Goal: Information Seeking & Learning: Learn about a topic

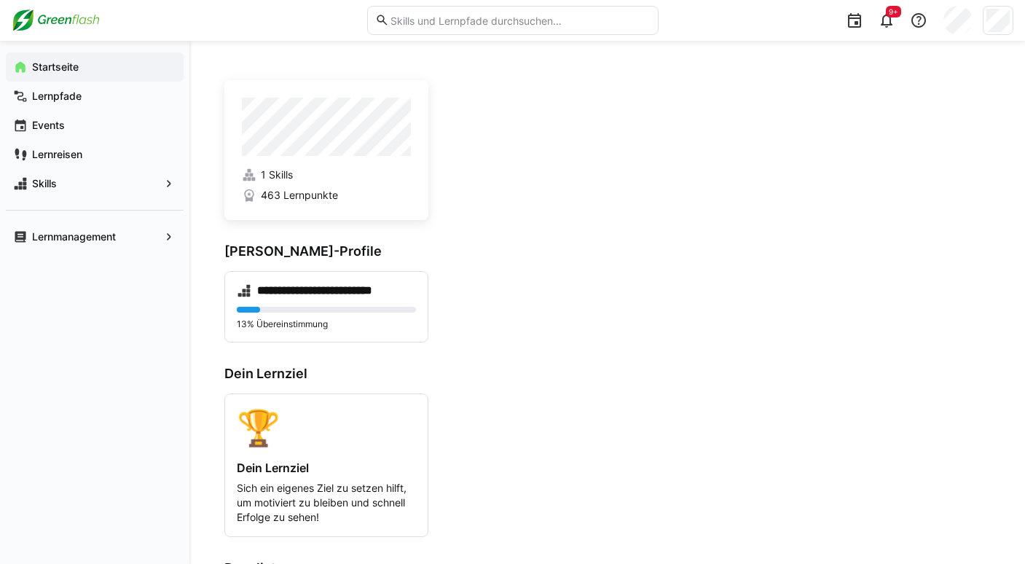
click at [462, 12] on eds-input at bounding box center [513, 20] width 292 height 29
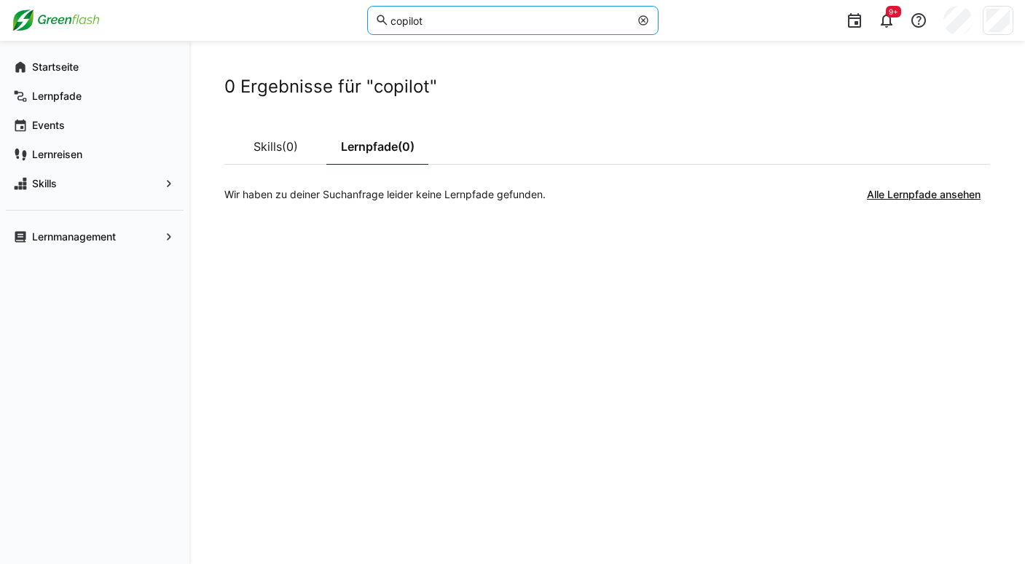
click at [411, 22] on input "copilot" at bounding box center [509, 20] width 240 height 13
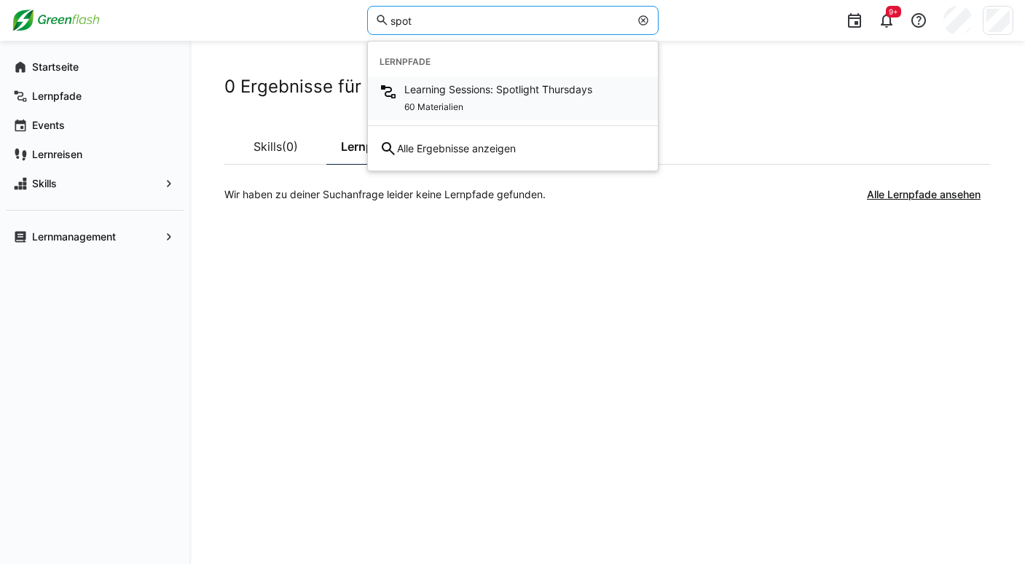
type input "spot"
click at [437, 102] on span "60 Materialien" at bounding box center [433, 107] width 59 height 12
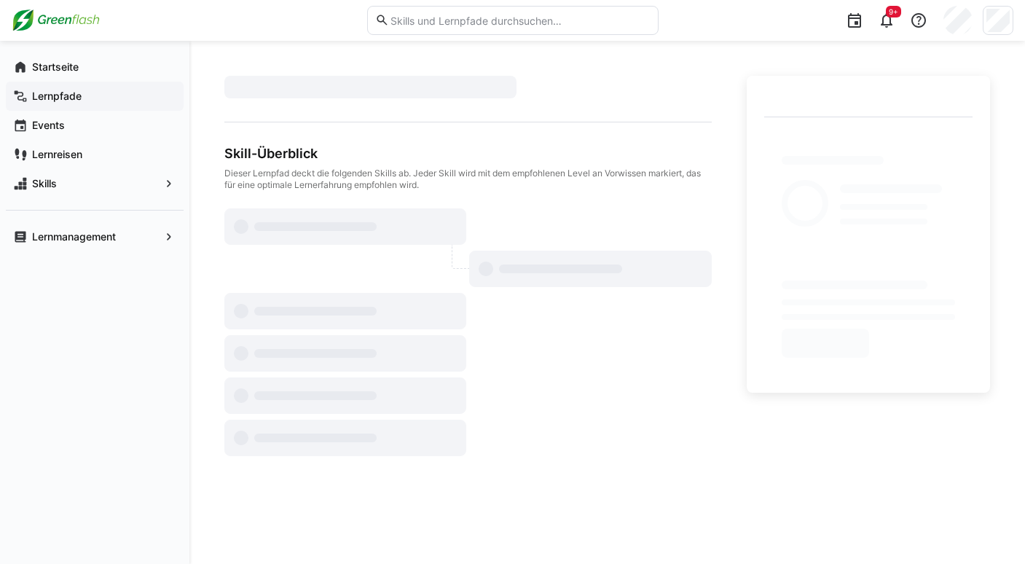
click at [82, 98] on span "Lernpfade" at bounding box center [103, 96] width 146 height 15
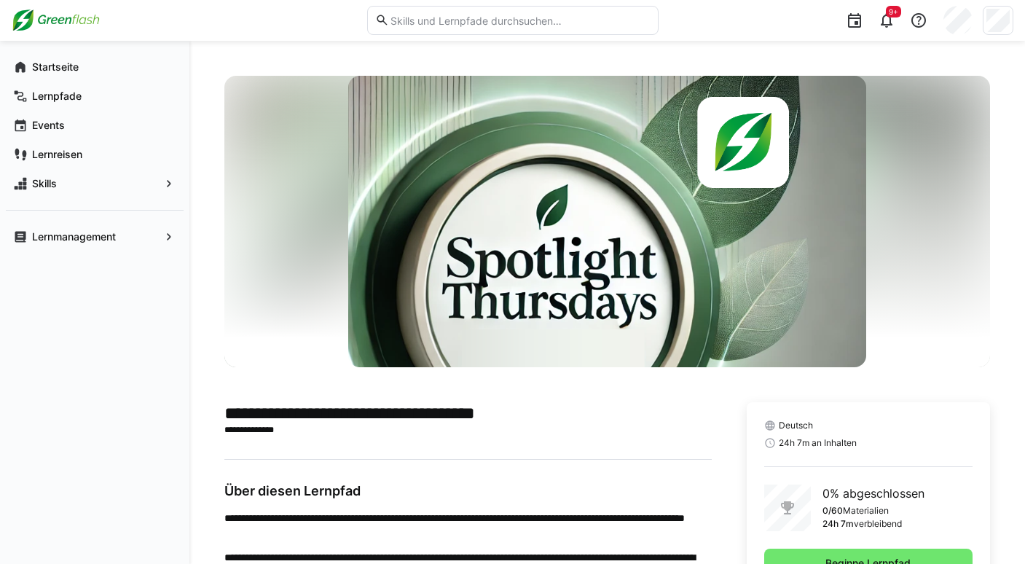
scroll to position [239, 0]
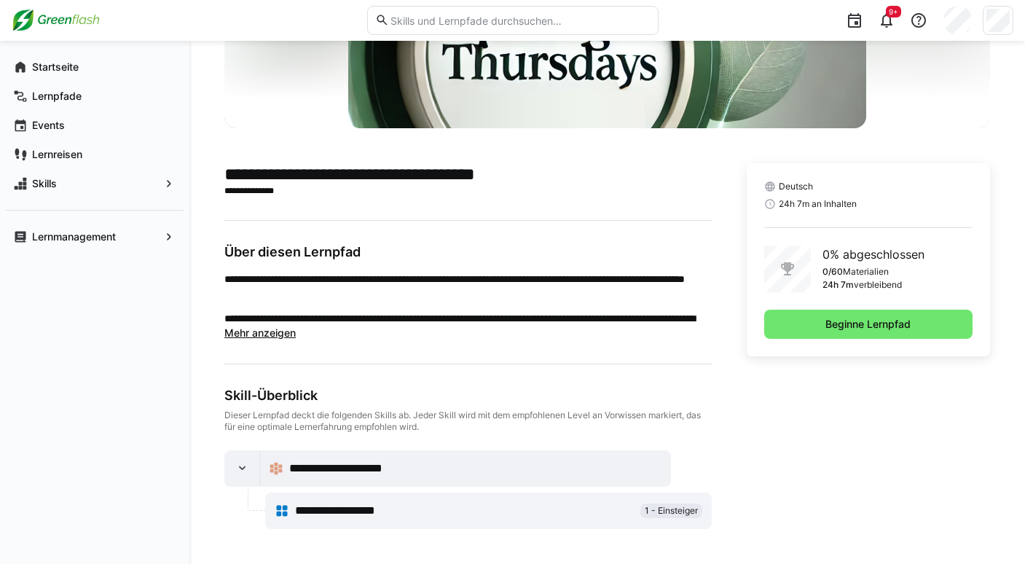
click at [836, 340] on div "Deutsch 24h 7m an Inhalten 0% abgeschlossen 0/60 Materialien 24h 7m verbleibend…" at bounding box center [868, 259] width 243 height 193
click at [835, 330] on span "Beginne Lernpfad" at bounding box center [869, 324] width 90 height 15
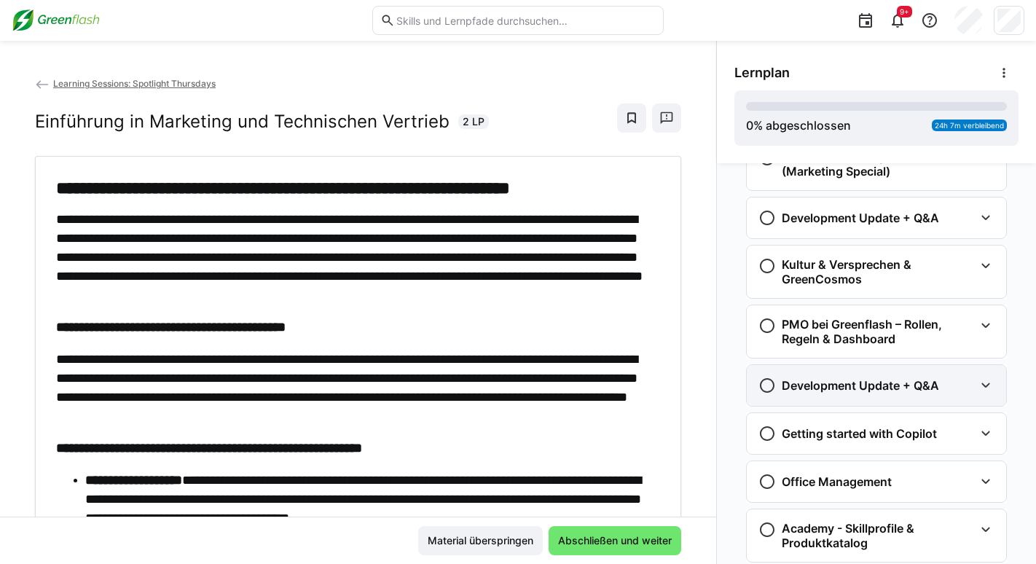
scroll to position [2030, 0]
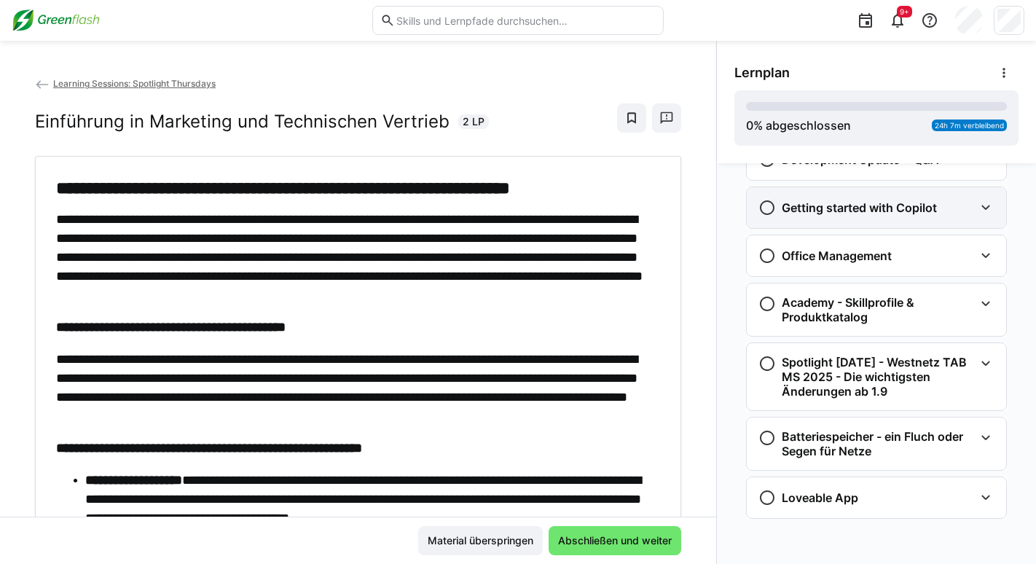
click at [872, 209] on h3 "Getting started with Copilot" at bounding box center [859, 207] width 155 height 15
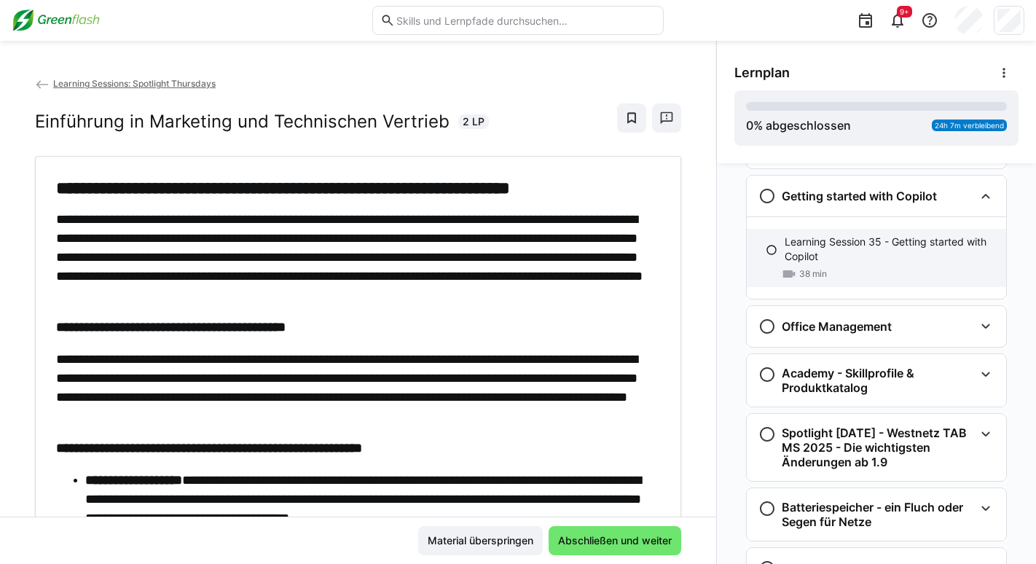
click at [810, 256] on p "Learning Session 35 - Getting started with Copilot" at bounding box center [890, 249] width 210 height 29
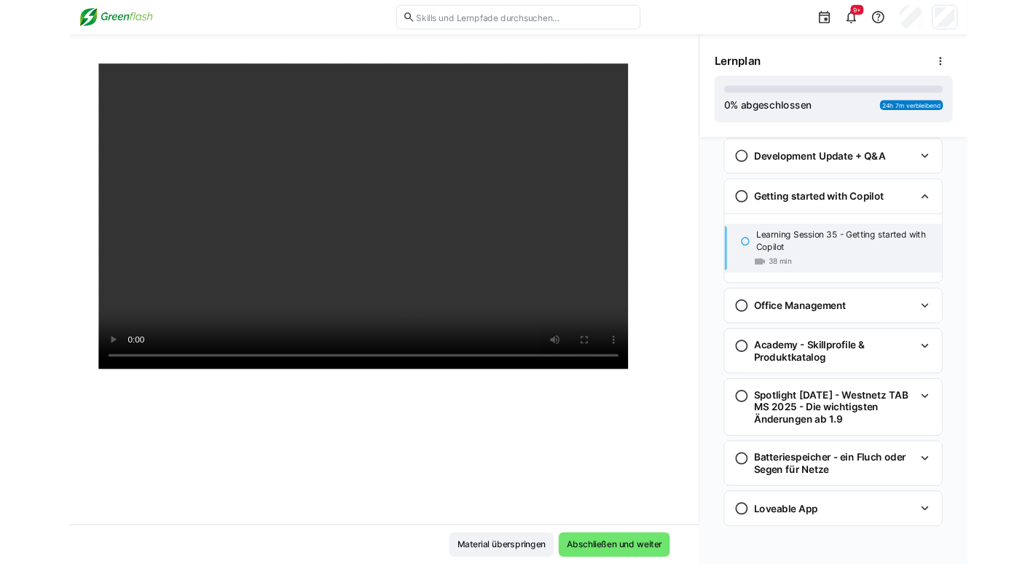
scroll to position [2003, 0]
